Goal: Task Accomplishment & Management: Use online tool/utility

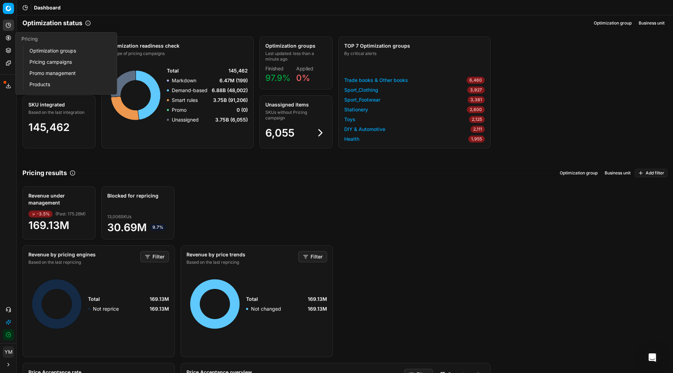
click at [37, 51] on link "Optimization groups" at bounding box center [68, 51] width 82 height 10
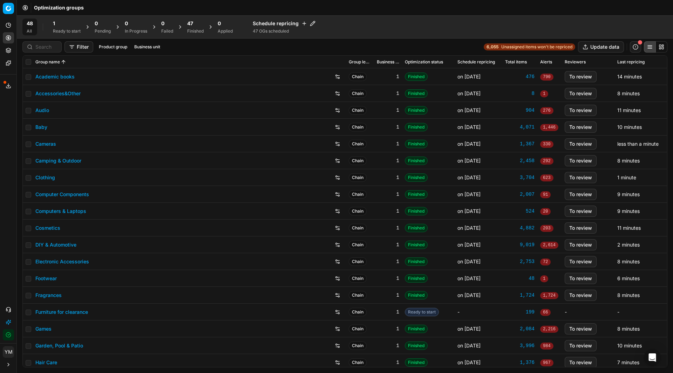
click at [65, 28] on div "1 Ready to start" at bounding box center [67, 27] width 28 height 14
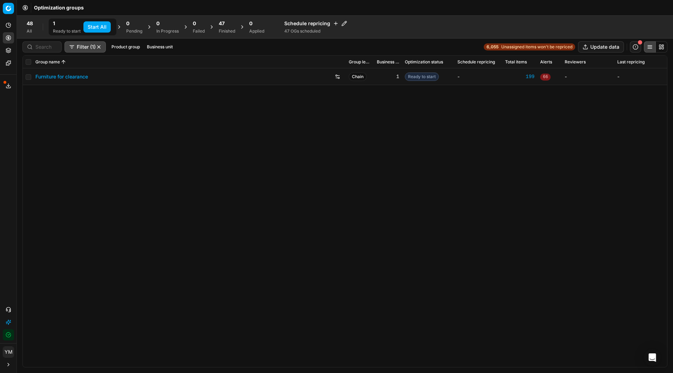
click at [98, 28] on button "Start All" at bounding box center [96, 26] width 27 height 11
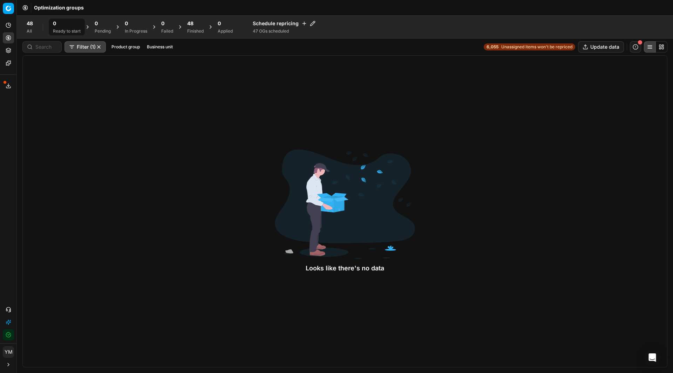
click at [196, 30] on div "Finished" at bounding box center [195, 31] width 16 height 6
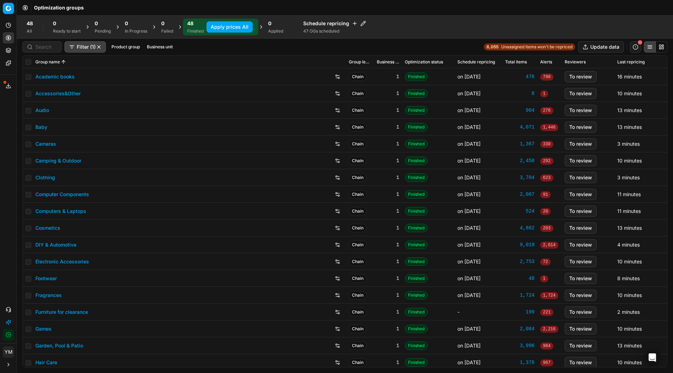
click at [224, 31] on button "Apply prices All" at bounding box center [229, 26] width 46 height 11
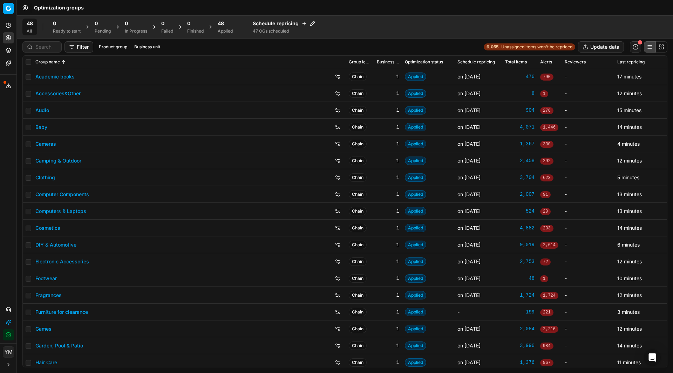
click at [224, 31] on div "Applied" at bounding box center [225, 31] width 15 height 6
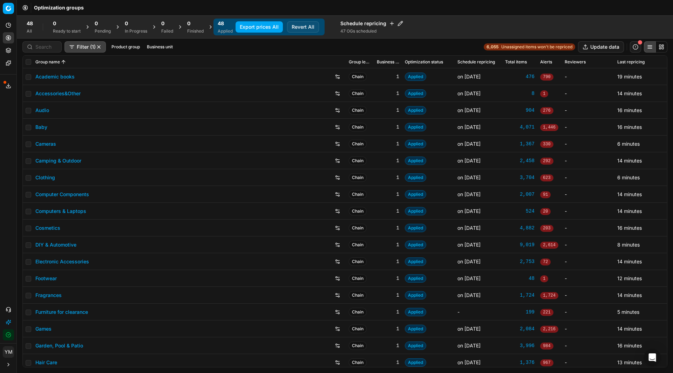
click at [259, 26] on button "Export prices All" at bounding box center [258, 26] width 47 height 11
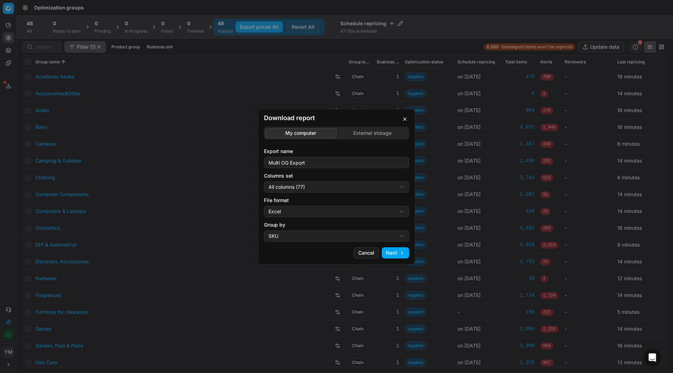
click at [371, 130] on div "Download report My computer External storage Export name Multi OG Export Column…" at bounding box center [336, 186] width 673 height 373
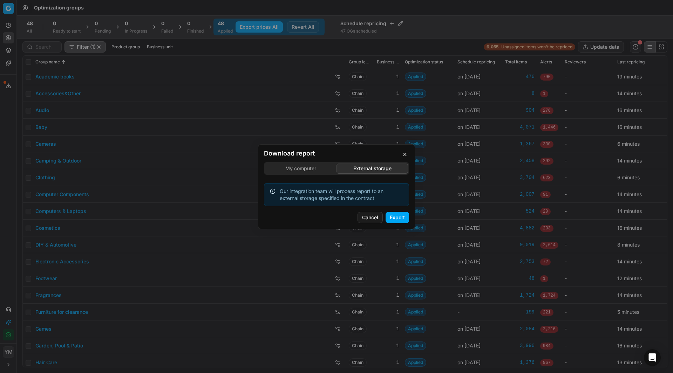
click at [396, 221] on button "Export" at bounding box center [396, 217] width 23 height 11
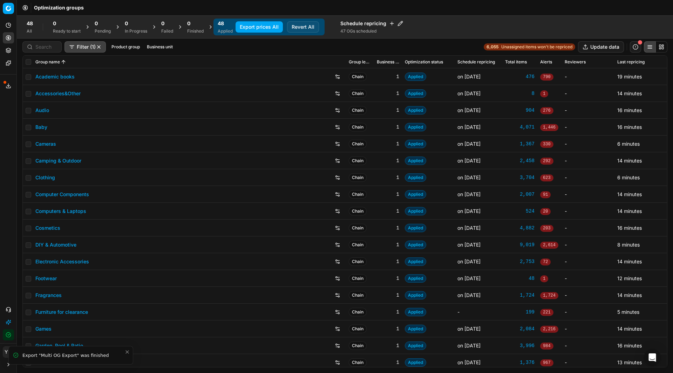
click at [127, 352] on icon "Close toast" at bounding box center [127, 352] width 3 height 3
click at [4, 102] on div "Analytics Pricing Product portfolio Templates Export service 22 Contact support…" at bounding box center [8, 180] width 16 height 326
